Goal: Feedback & Contribution: Submit feedback/report problem

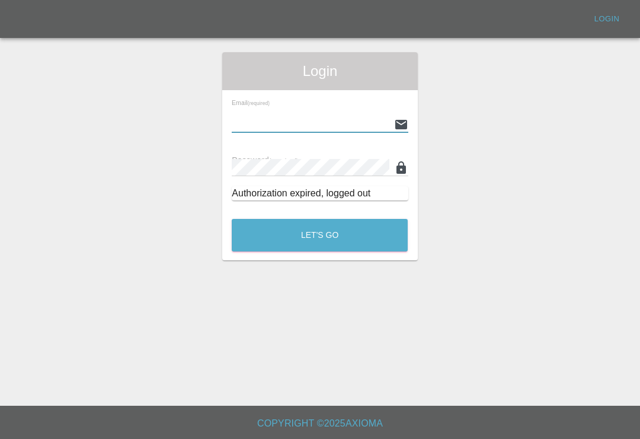
scroll to position [18, 0]
type input "[EMAIL_ADDRESS][DOMAIN_NAME]"
click at [320, 219] on button "Let's Go" at bounding box center [320, 235] width 176 height 33
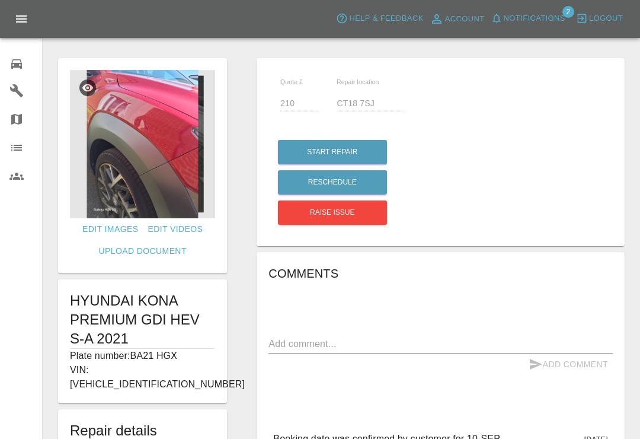
click at [506, 20] on span "Notifications" at bounding box center [535, 19] width 62 height 14
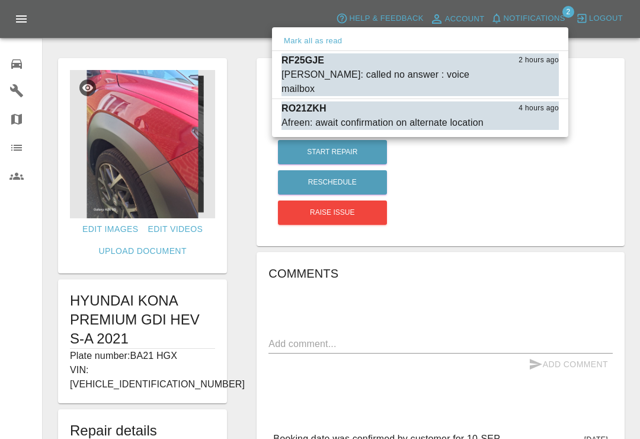
click at [14, 59] on div at bounding box center [320, 219] width 640 height 439
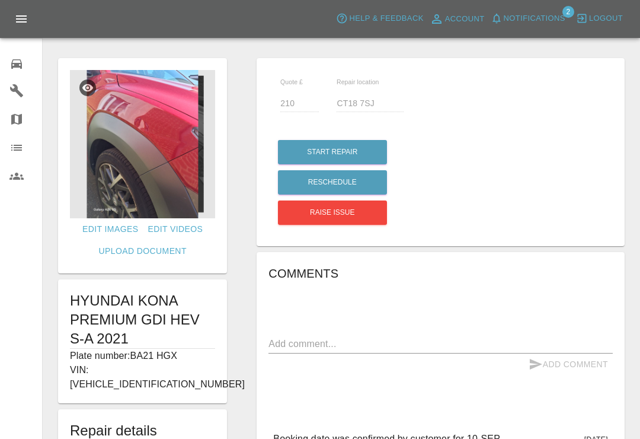
click at [12, 64] on icon at bounding box center [16, 63] width 11 height 9
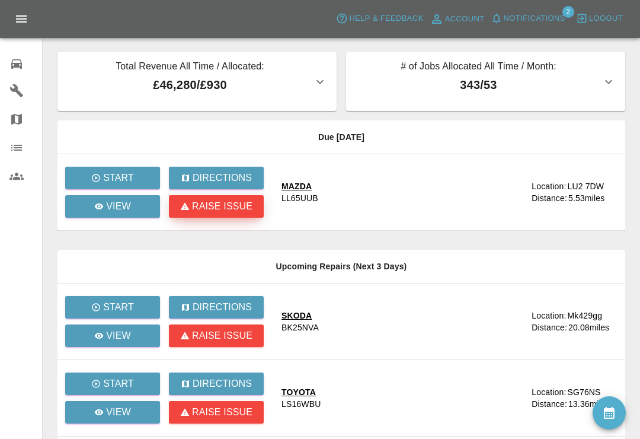
click at [241, 212] on p "Raise issue" at bounding box center [222, 206] width 60 height 14
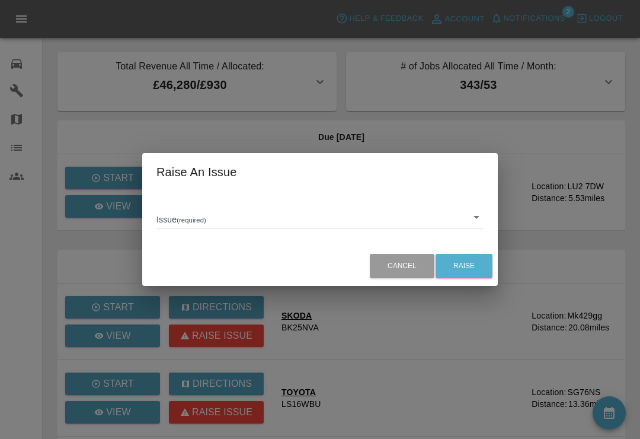
click at [472, 227] on body "Axioma Help & Feedback Account Notifications 2 Logout 0 Repair home Garages Map…" at bounding box center [320, 350] width 640 height 700
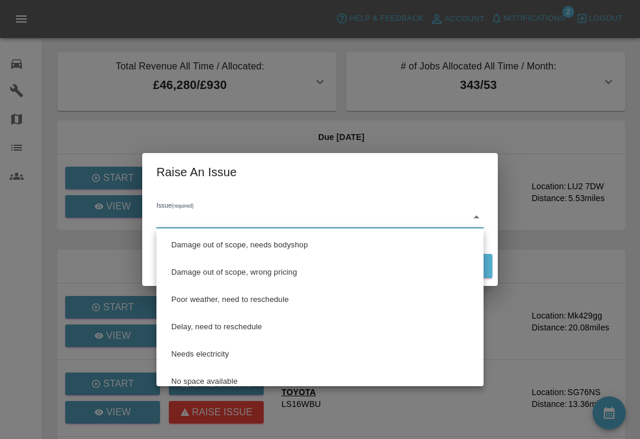
click at [280, 251] on li "Damage out of scope, needs bodyshop" at bounding box center [319, 244] width 321 height 27
type input "Damage out of scope, needs bodyshop"
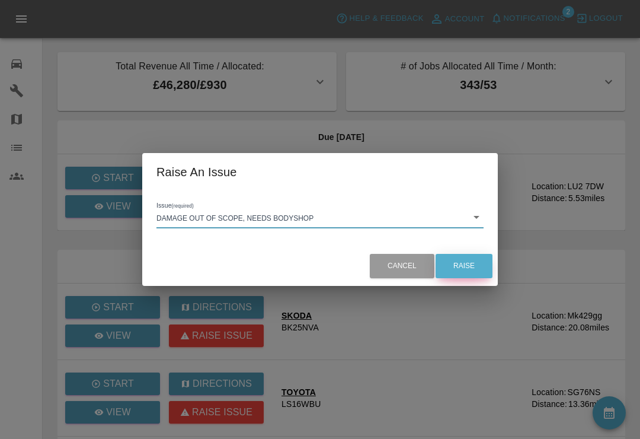
click at [471, 275] on button "Raise" at bounding box center [464, 266] width 57 height 24
